Goal: Task Accomplishment & Management: Use online tool/utility

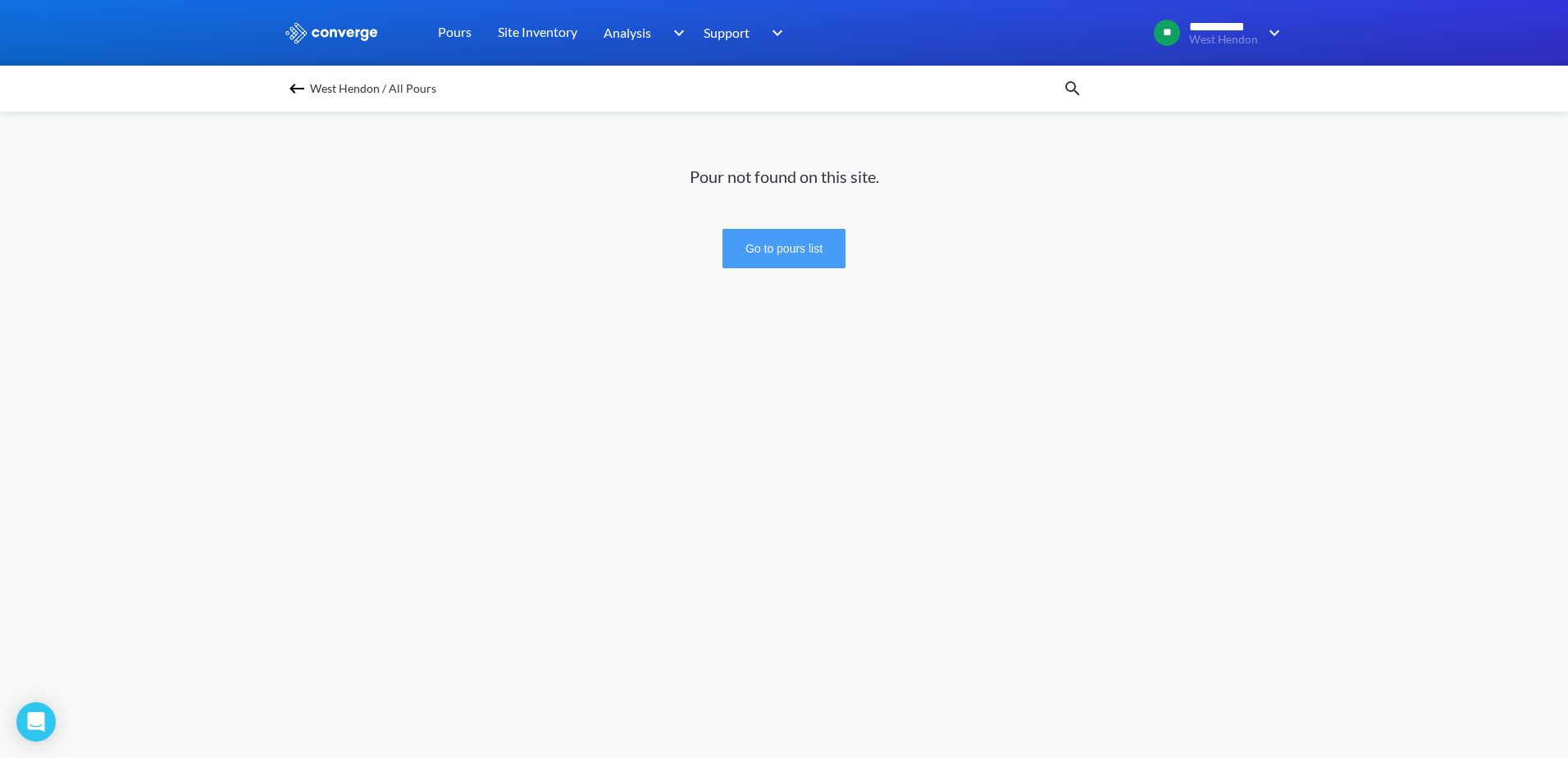
click at [744, 244] on button "Go to pours list" at bounding box center [784, 249] width 123 height 40
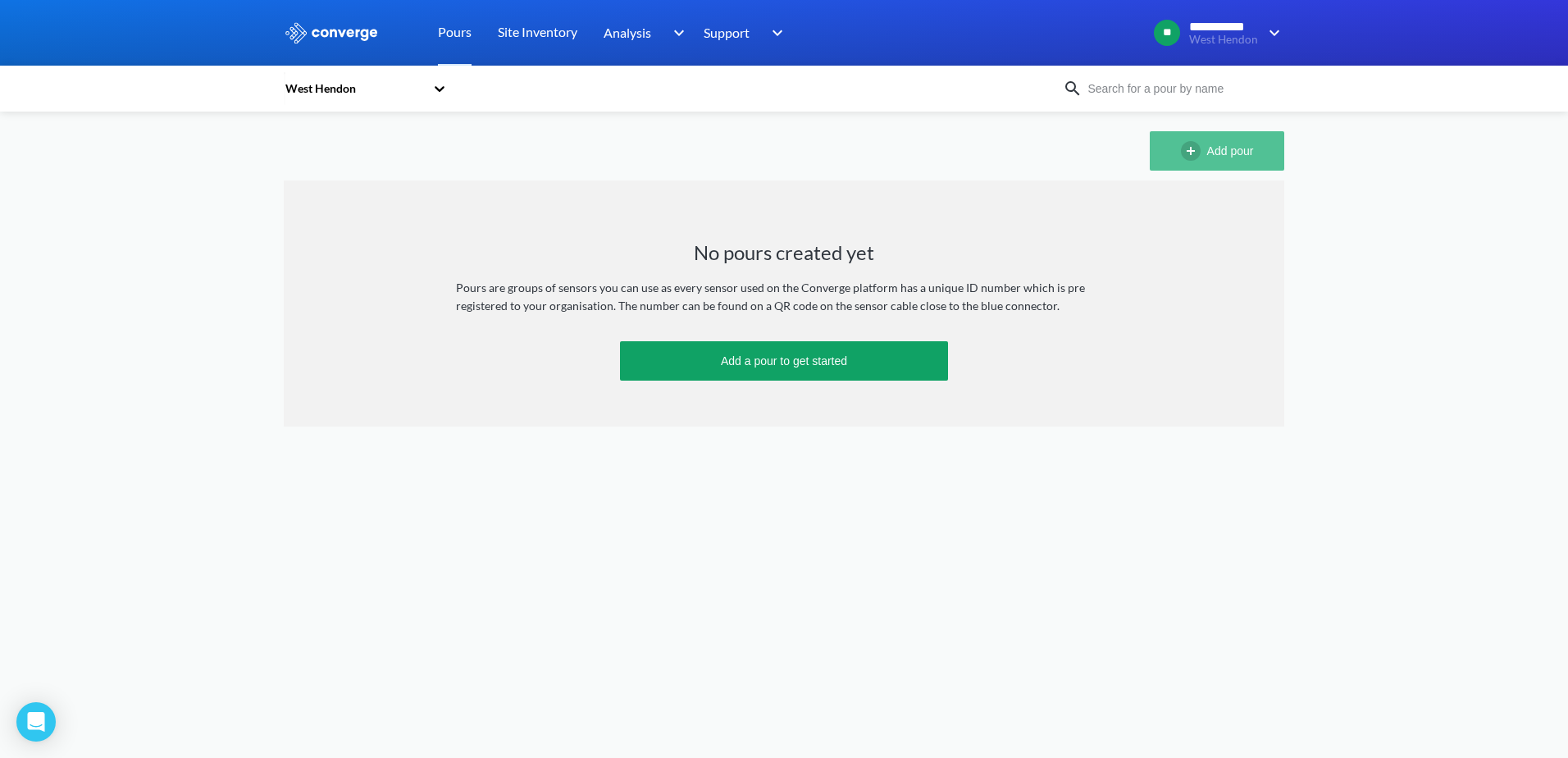
click at [1207, 150] on button "Add pour" at bounding box center [1216, 151] width 135 height 40
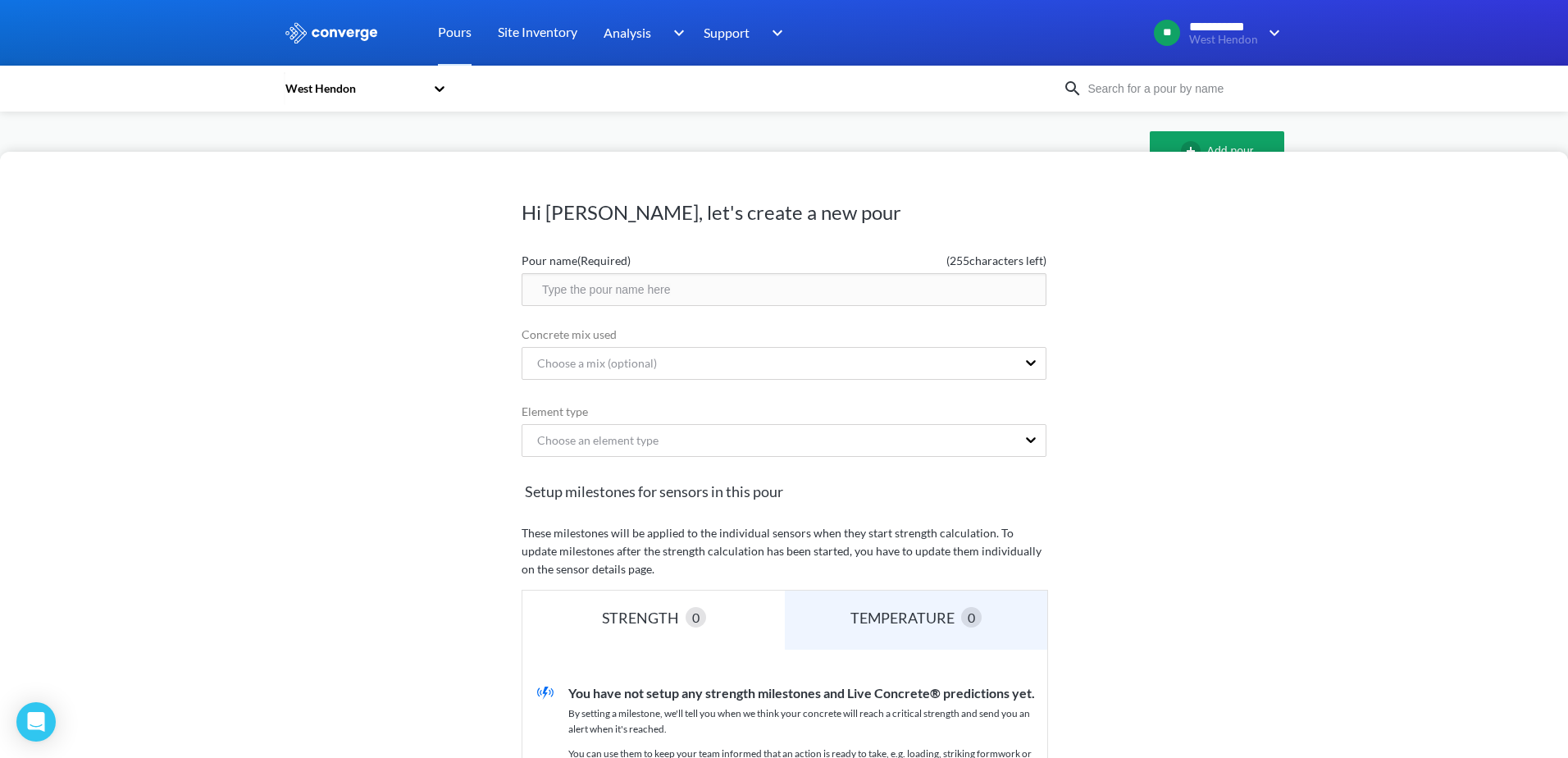
click at [644, 289] on input "text" at bounding box center [784, 289] width 524 height 33
type input "Calibration"
click at [794, 354] on div "Choose a mix (optional)" at bounding box center [770, 364] width 494 height 31
click at [798, 365] on div "Choose a mix (optional)" at bounding box center [770, 364] width 494 height 31
click at [1065, 361] on div "Hi [PERSON_NAME], let's create a new pour Pour name (Required) ( 244 characters…" at bounding box center [784, 455] width 1568 height 606
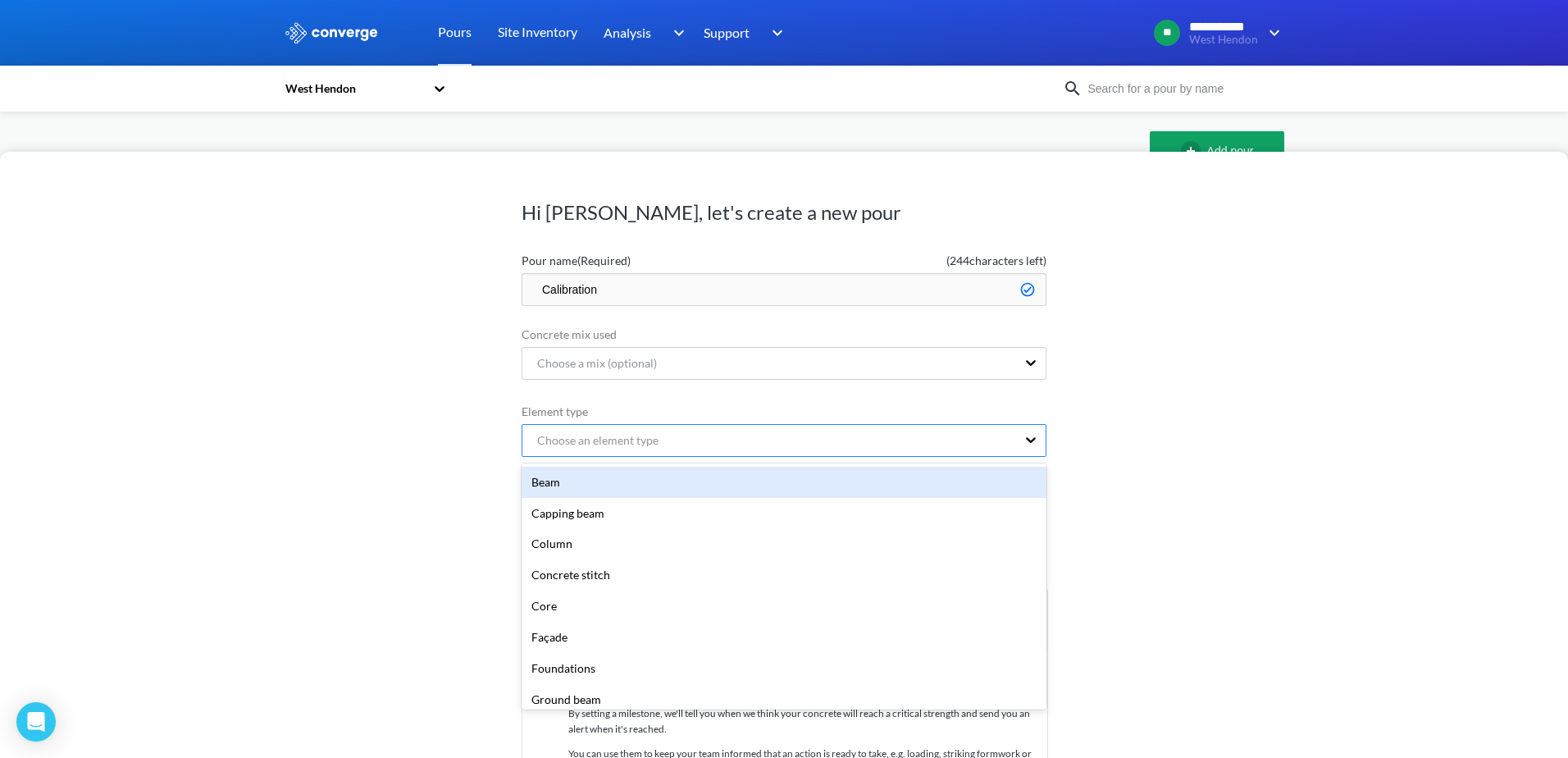
click at [849, 434] on div "Choose an element type" at bounding box center [770, 441] width 494 height 31
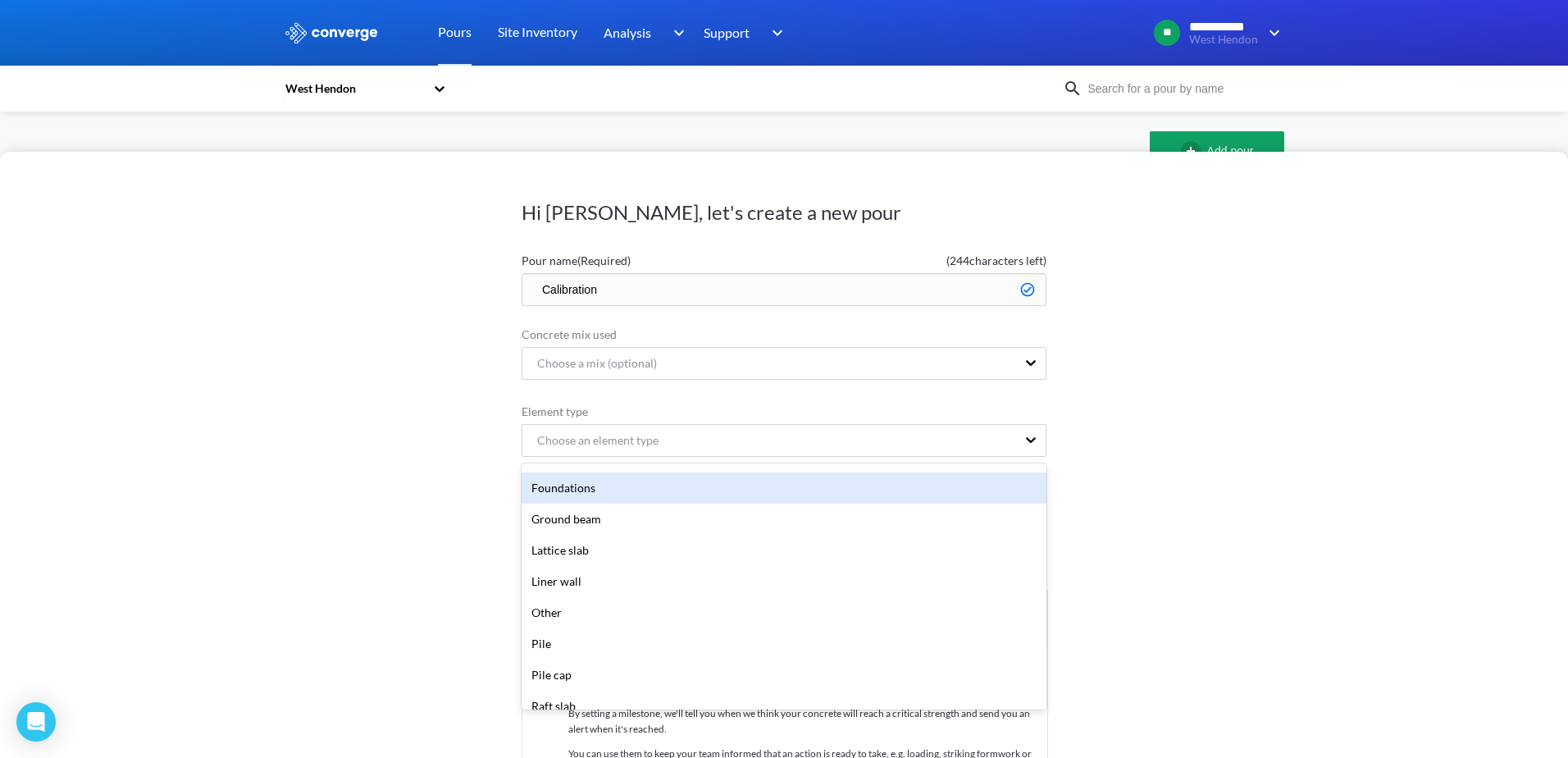
scroll to position [246, 0]
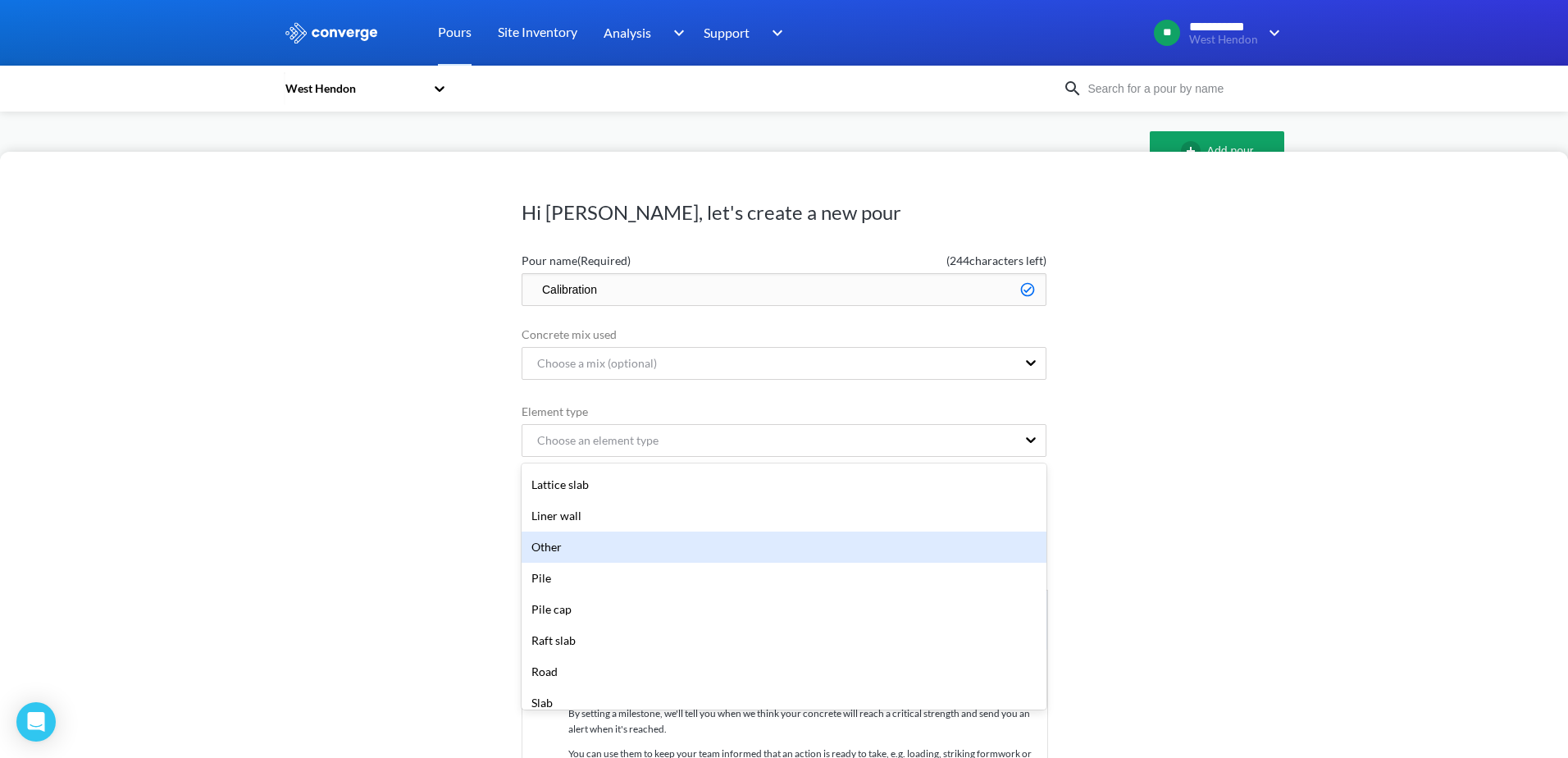
click at [574, 547] on div "Other" at bounding box center [784, 547] width 524 height 31
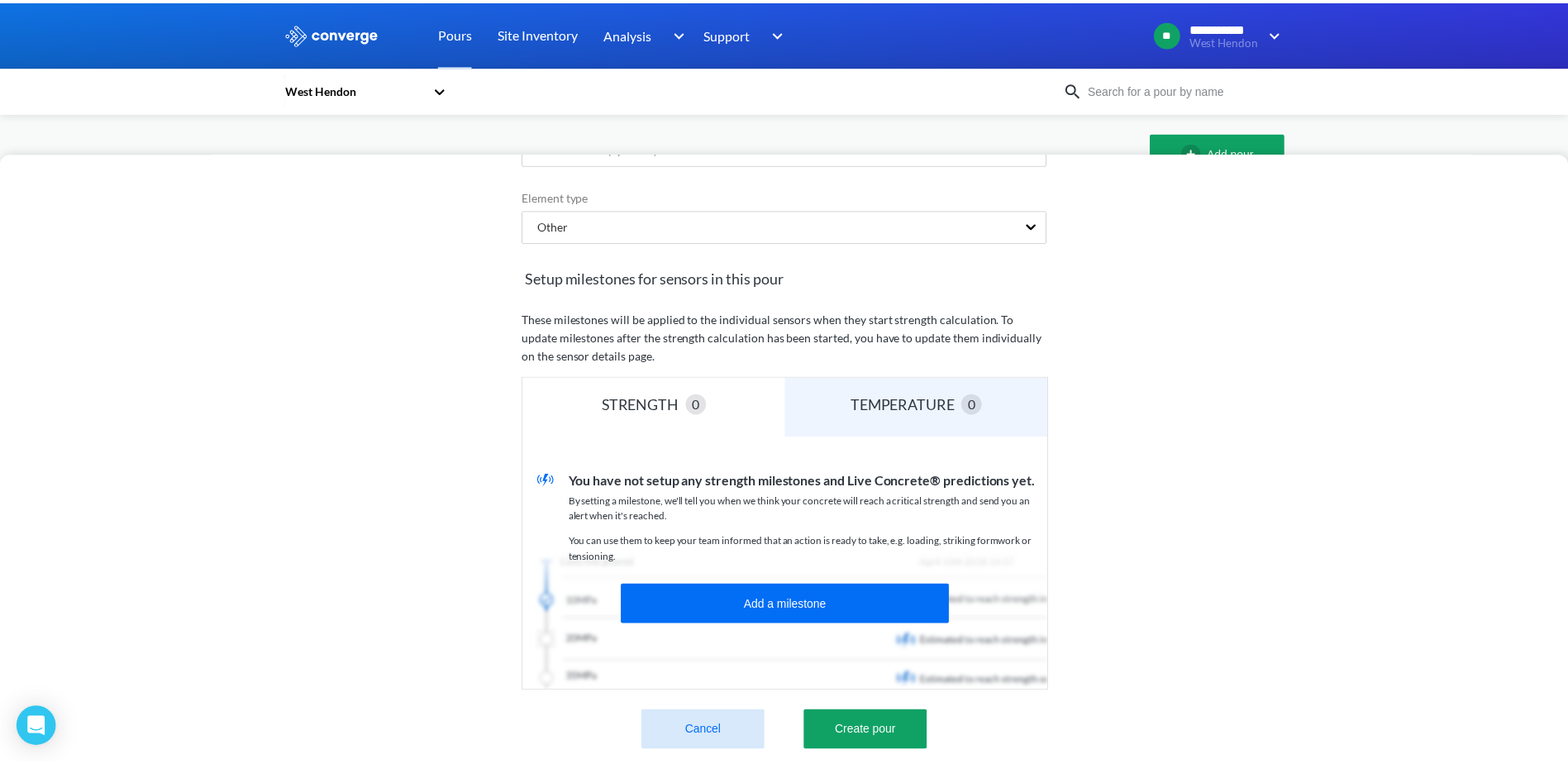
scroll to position [243, 0]
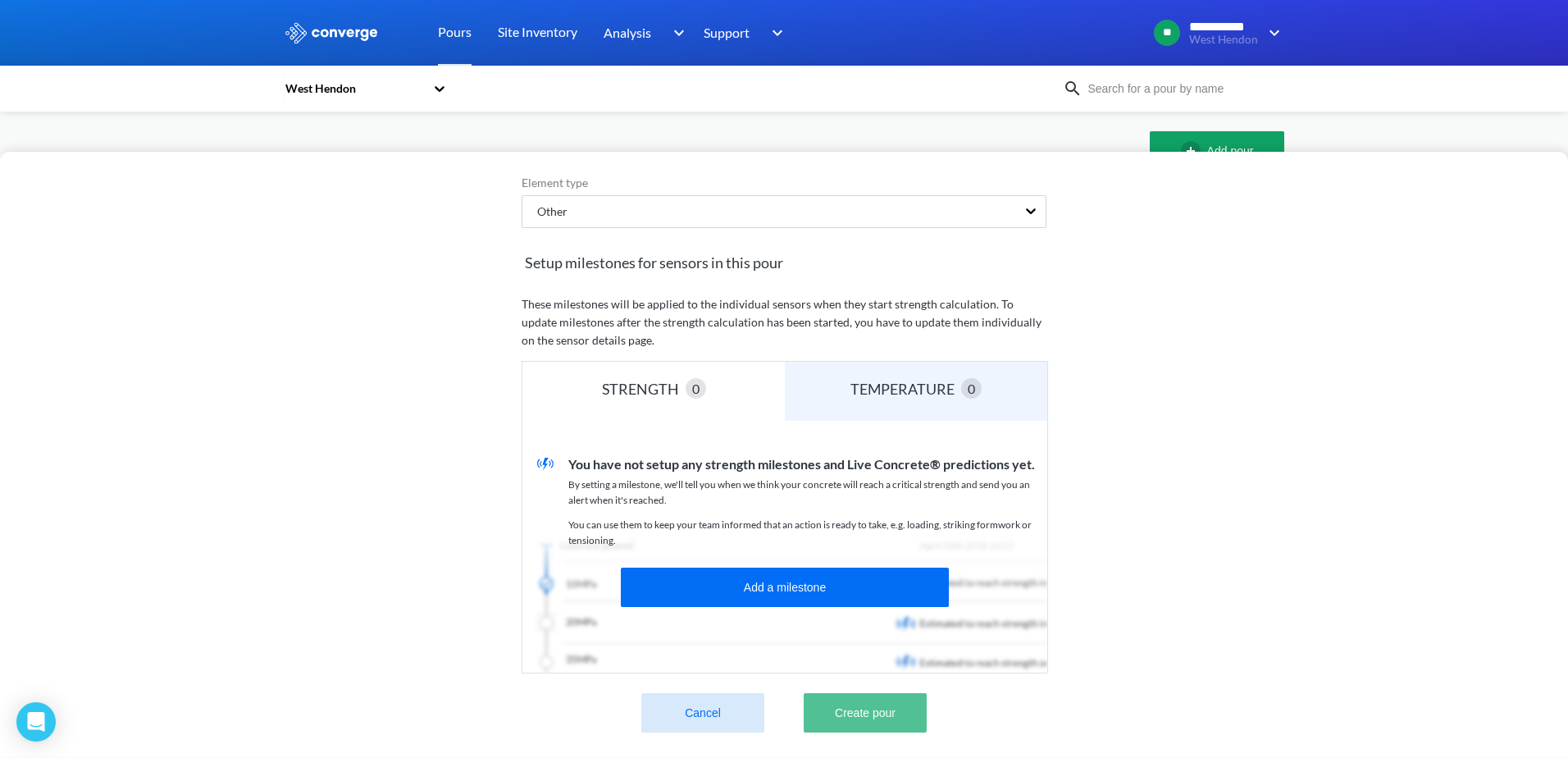
click at [859, 715] on button "Create pour" at bounding box center [865, 713] width 123 height 40
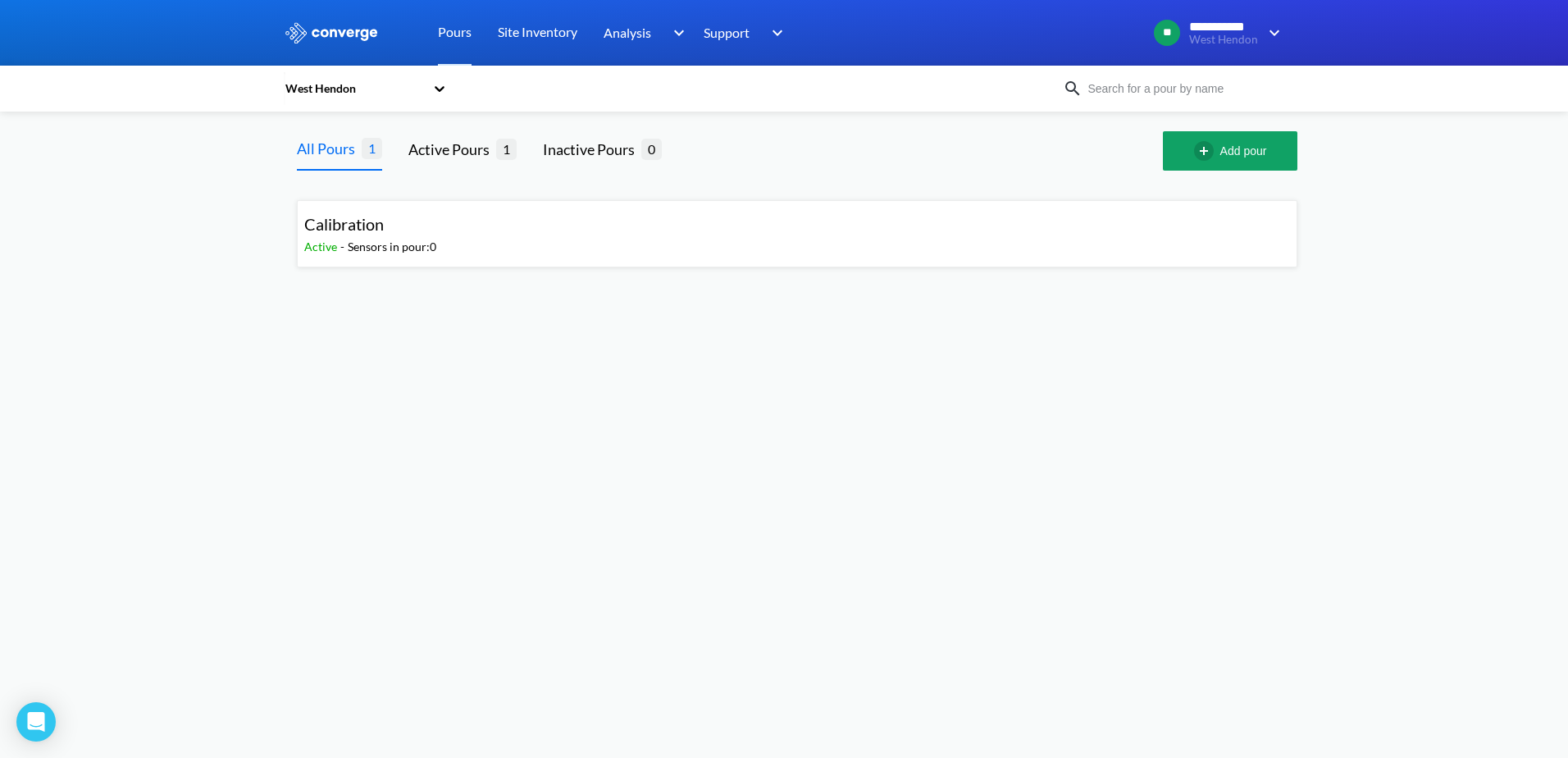
click at [394, 249] on div "Sensors in pour: 0" at bounding box center [392, 247] width 89 height 18
